Goal: Information Seeking & Learning: Learn about a topic

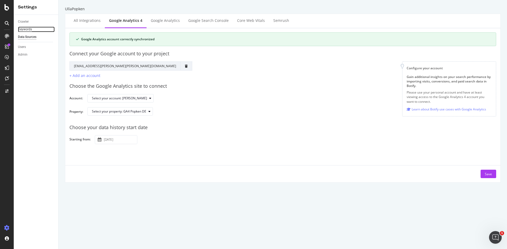
click at [26, 30] on div "Keywords" at bounding box center [25, 30] width 14 height 6
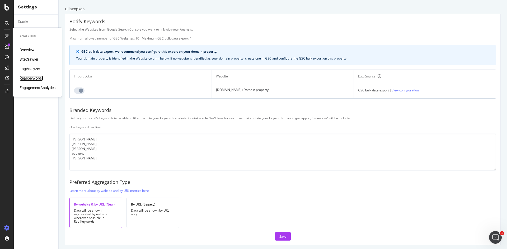
click at [31, 77] on div "RealKeywords" at bounding box center [31, 78] width 23 height 5
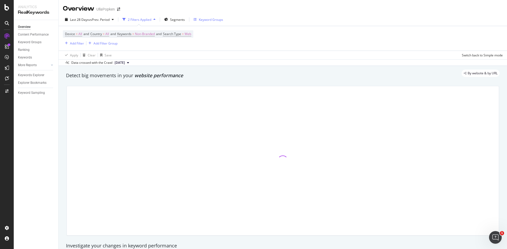
click at [206, 18] on div "Keyword Groups" at bounding box center [211, 19] width 24 height 4
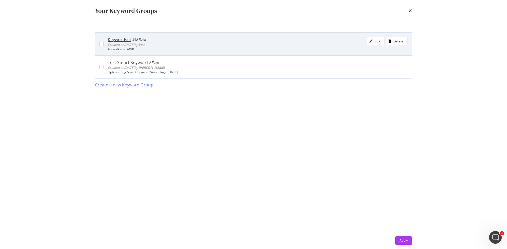
click at [122, 40] on div "Keywordset" at bounding box center [119, 39] width 23 height 5
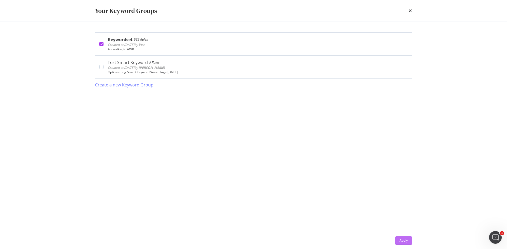
click at [400, 240] on div "Apply" at bounding box center [403, 241] width 8 height 4
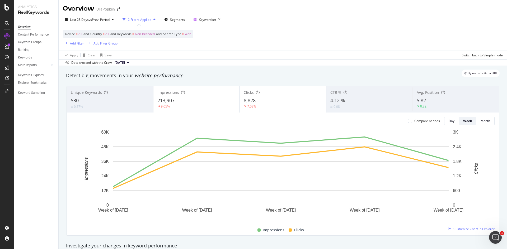
click at [191, 103] on div "213,907" at bounding box center [196, 100] width 78 height 7
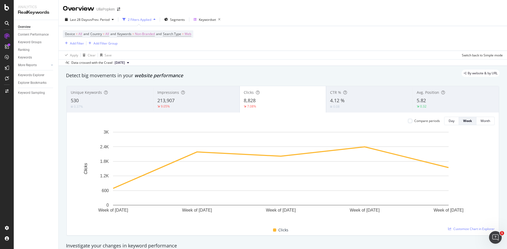
click at [258, 103] on div "8,828" at bounding box center [283, 100] width 78 height 7
click at [259, 100] on div "8,828" at bounding box center [283, 100] width 78 height 7
click at [421, 97] on div "Avg. Position 5.82 0.32" at bounding box center [455, 100] width 86 height 24
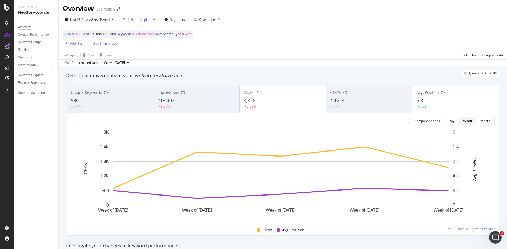
click at [292, 99] on div "8,828" at bounding box center [282, 100] width 78 height 7
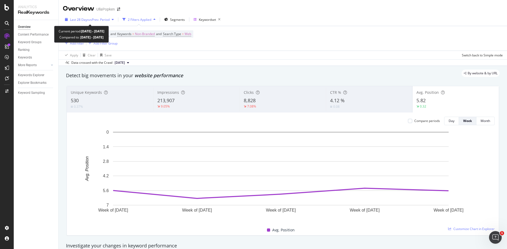
click at [112, 19] on div "button" at bounding box center [113, 19] width 6 height 3
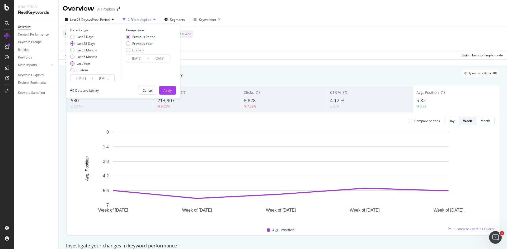
click at [83, 63] on div "Last Year" at bounding box center [84, 63] width 14 height 4
type input "[DATE]"
click at [87, 57] on div "Last 6 Months" at bounding box center [87, 57] width 21 height 4
type input "[DATE]"
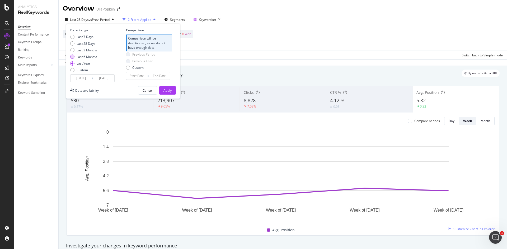
type input "[DATE]"
click at [163, 89] on div "Apply" at bounding box center [167, 90] width 8 height 4
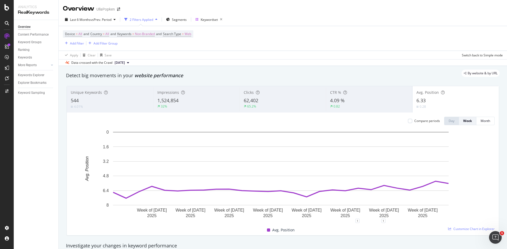
click at [155, 18] on div "button" at bounding box center [156, 19] width 6 height 3
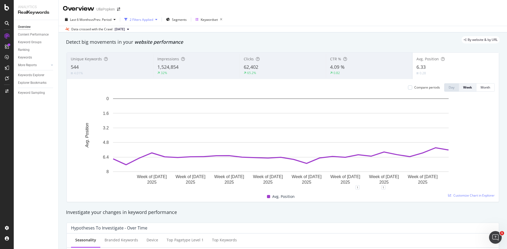
click at [155, 18] on div "button" at bounding box center [156, 19] width 6 height 3
